Goal: Find specific page/section: Find specific page/section

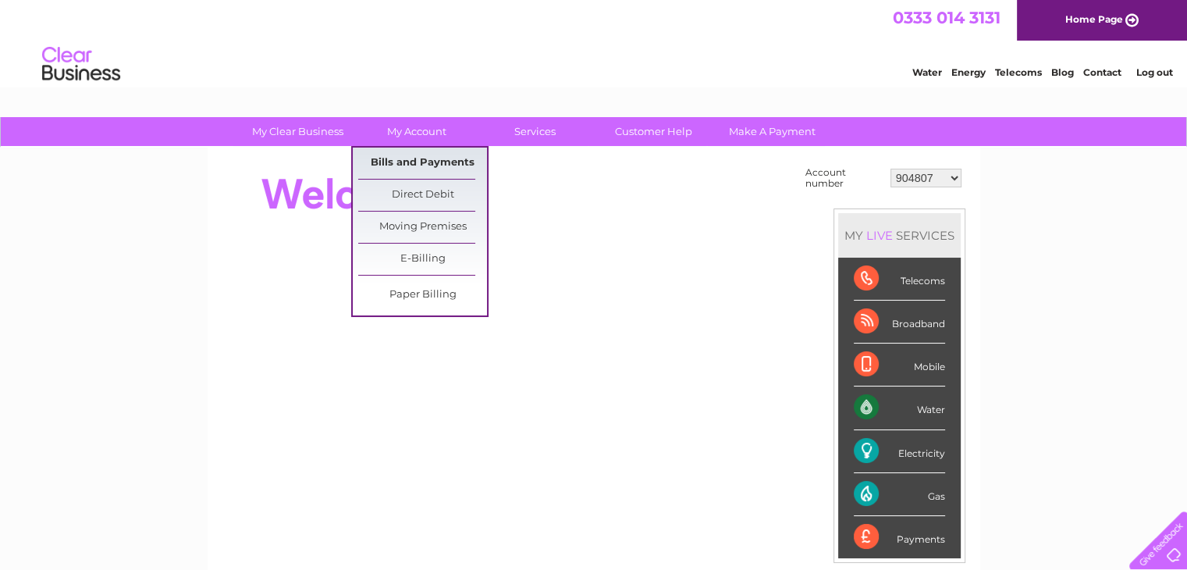
click at [426, 160] on link "Bills and Payments" at bounding box center [422, 163] width 129 height 31
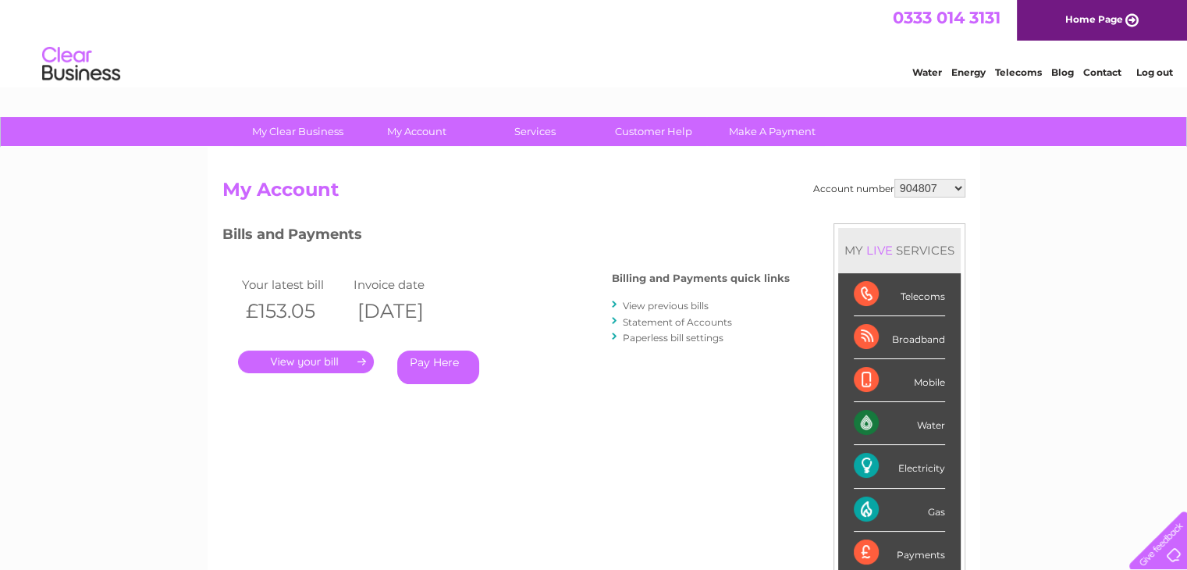
click at [303, 365] on link "." at bounding box center [306, 362] width 136 height 23
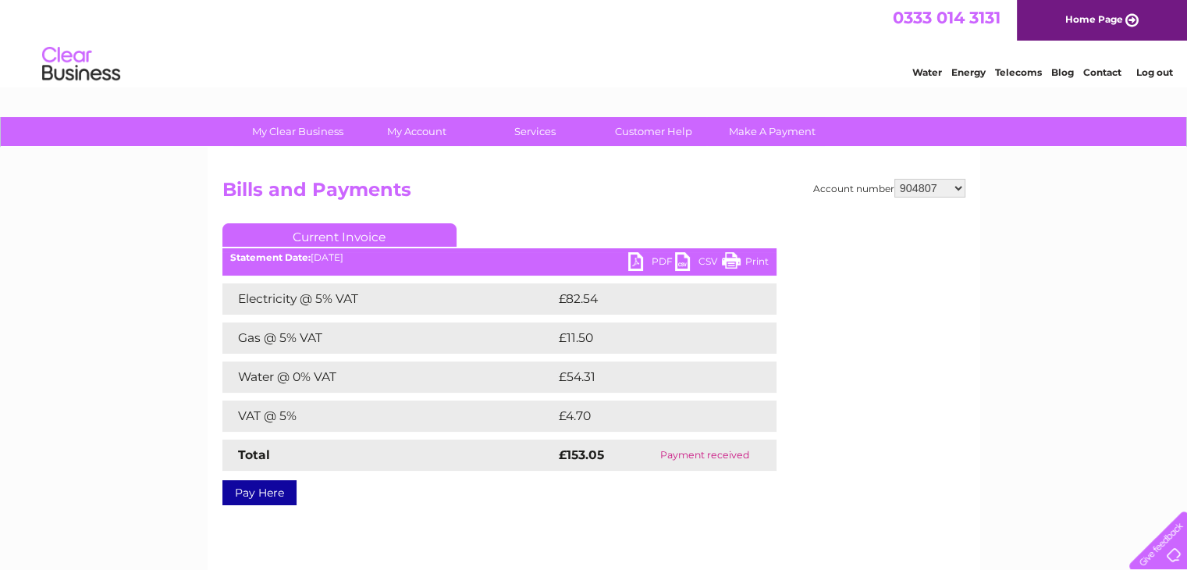
click at [637, 258] on link "PDF" at bounding box center [651, 263] width 47 height 23
